Goal: Information Seeking & Learning: Learn about a topic

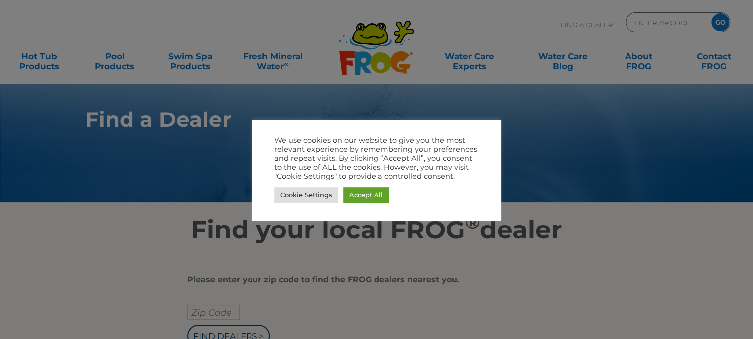
click at [366, 195] on link "Accept All" at bounding box center [366, 194] width 46 height 15
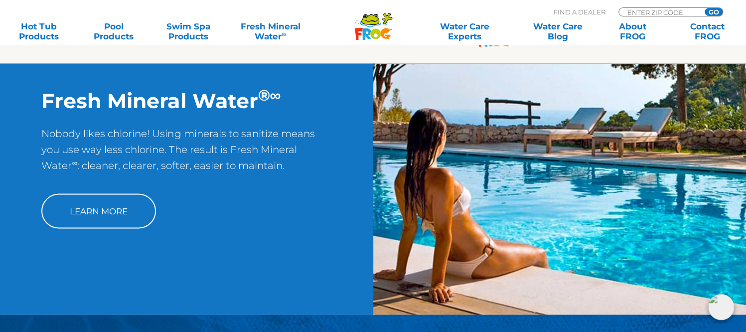
scroll to position [823, 0]
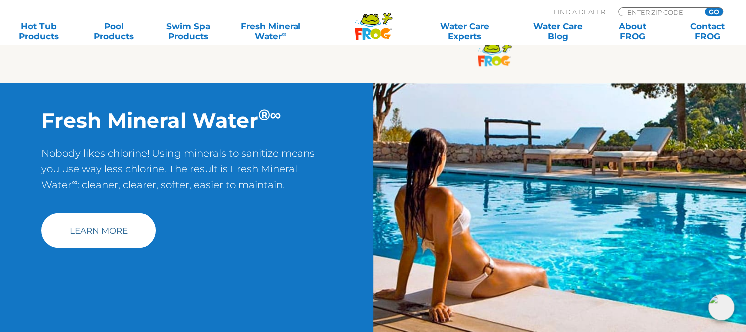
click at [106, 226] on link "Learn More" at bounding box center [98, 230] width 115 height 35
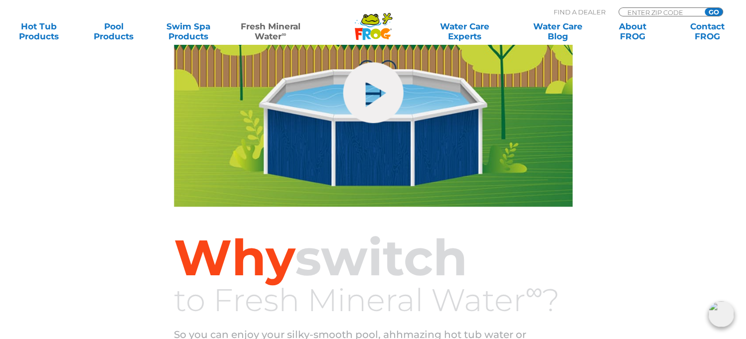
scroll to position [431, 0]
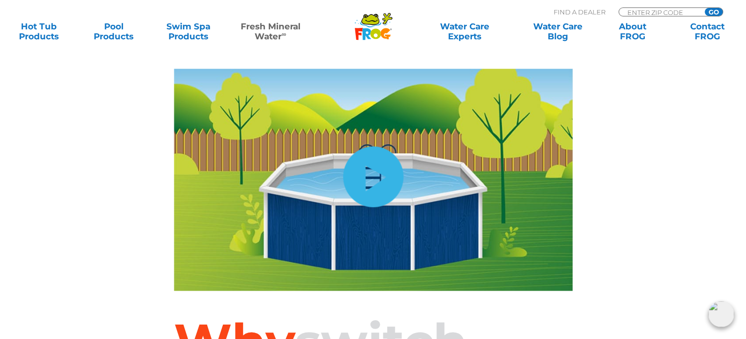
click at [368, 180] on link "hide-me" at bounding box center [373, 176] width 60 height 61
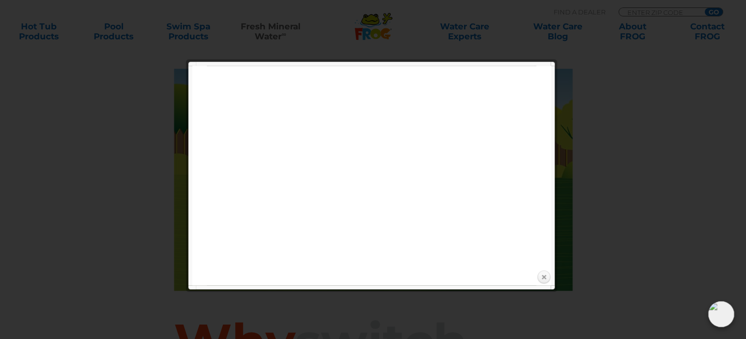
click at [544, 280] on link "Close" at bounding box center [543, 277] width 15 height 15
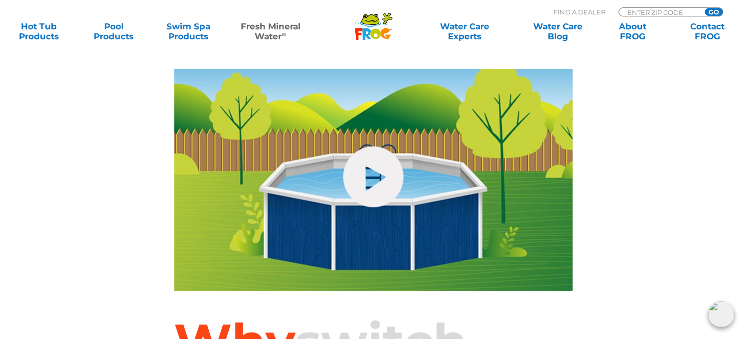
click at [630, 225] on div "hide-me" at bounding box center [373, 180] width 598 height 222
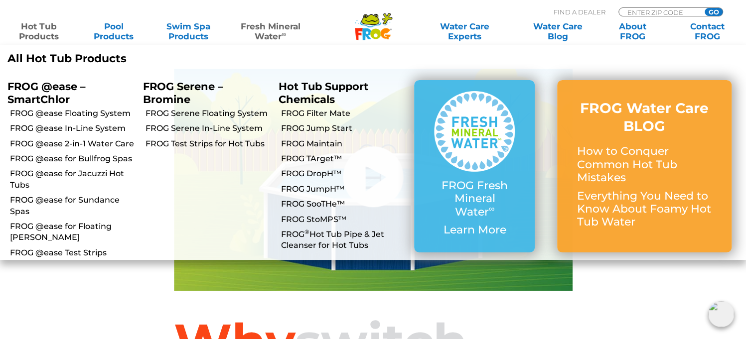
click at [45, 37] on link "Hot Tub Products" at bounding box center [39, 31] width 58 height 20
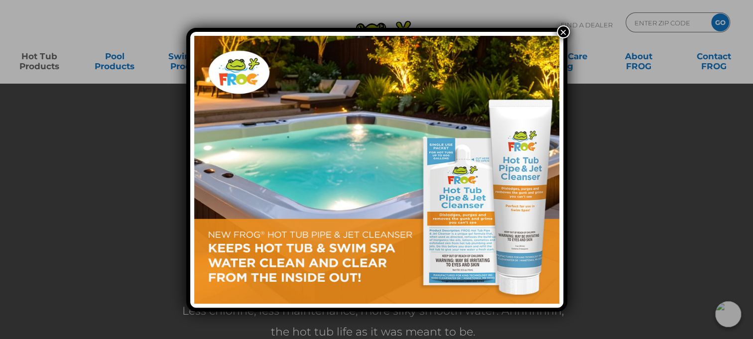
click at [564, 28] on button "×" at bounding box center [563, 31] width 13 height 13
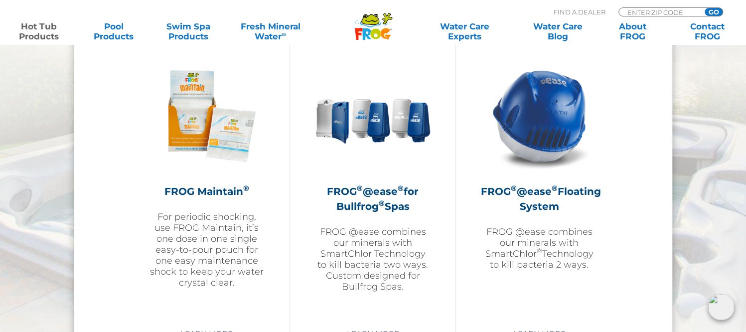
scroll to position [1135, 0]
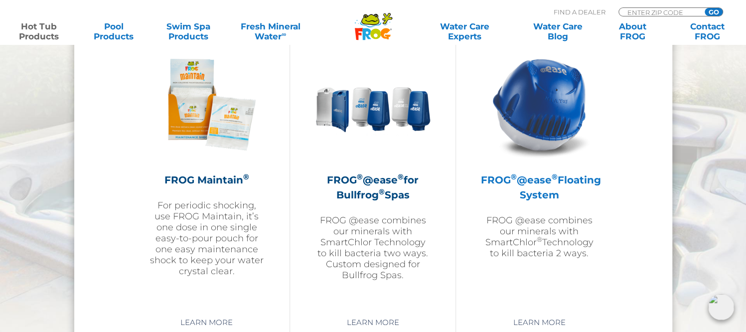
click at [541, 123] on img at bounding box center [539, 105] width 116 height 116
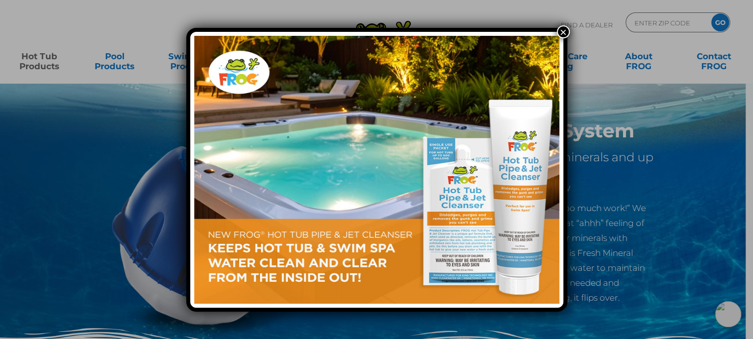
click at [565, 31] on button "×" at bounding box center [563, 31] width 13 height 13
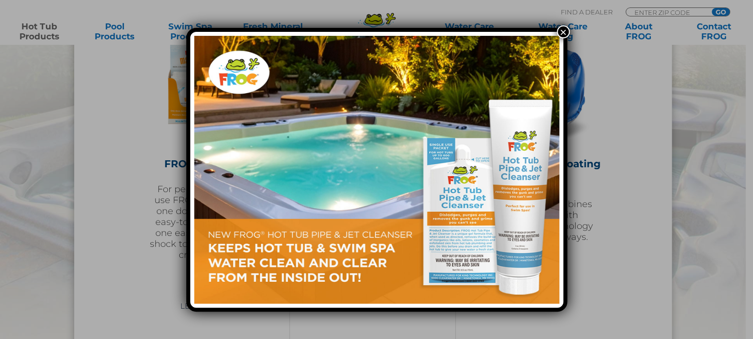
scroll to position [1135, 0]
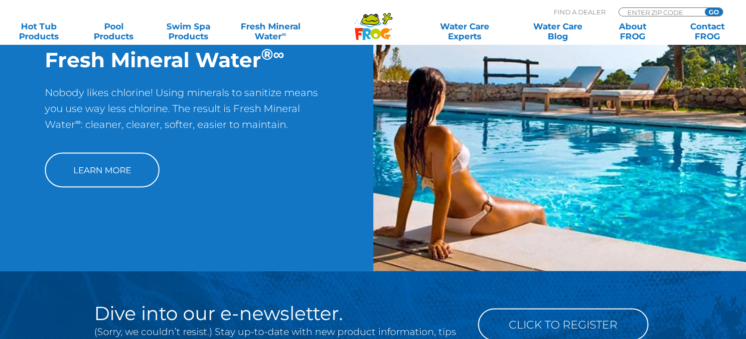
scroll to position [823, 0]
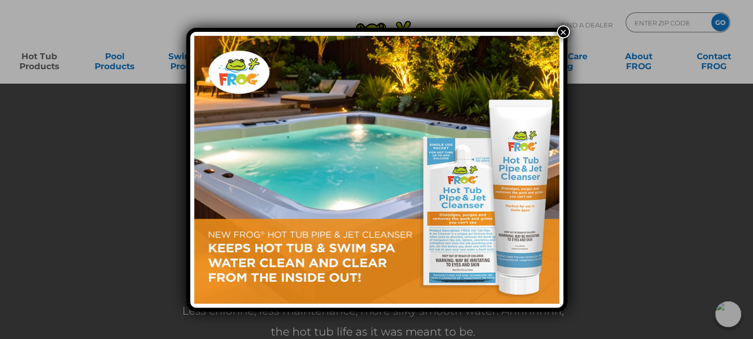
click at [562, 29] on button "×" at bounding box center [563, 31] width 13 height 13
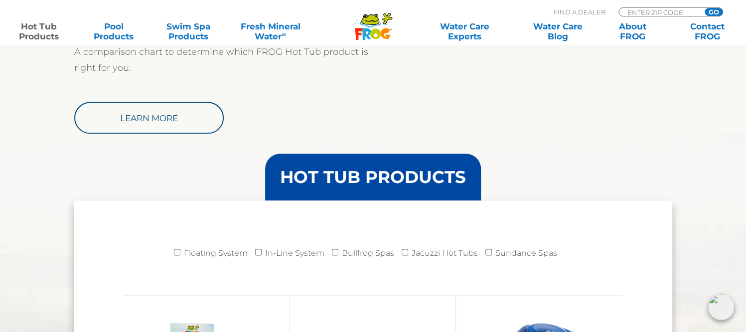
scroll to position [1162, 0]
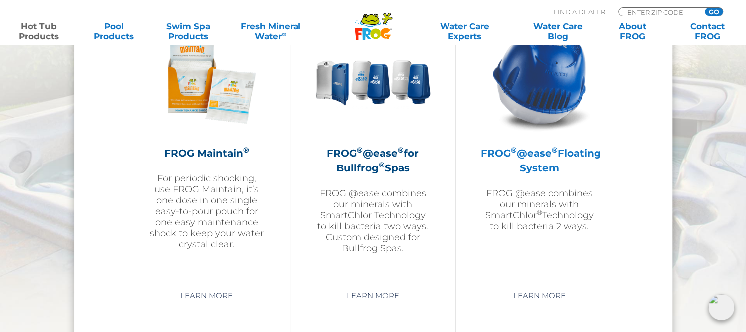
click at [539, 150] on h2 "FROG ® @ease ® Floating System" at bounding box center [539, 160] width 116 height 30
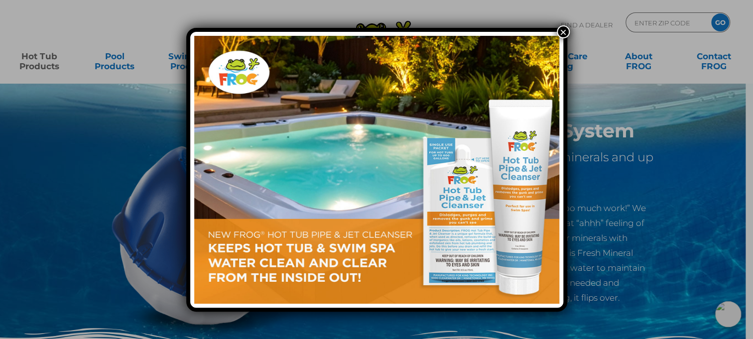
click at [557, 34] on button "×" at bounding box center [563, 31] width 13 height 13
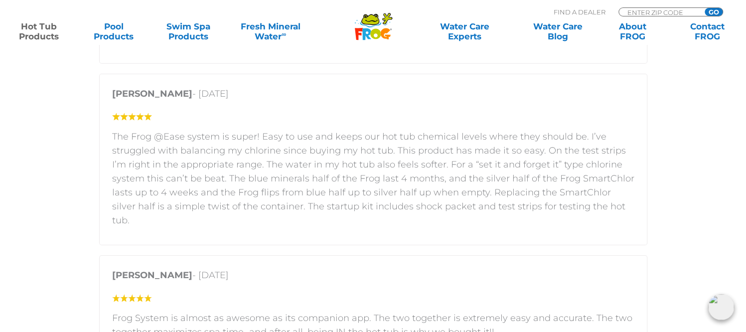
scroll to position [1743, 0]
